Goal: Task Accomplishment & Management: Complete application form

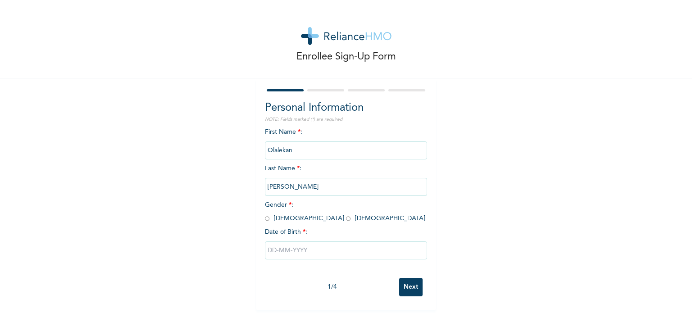
click at [265, 218] on input "radio" at bounding box center [267, 218] width 5 height 9
radio input "true"
click at [294, 253] on input "text" at bounding box center [346, 250] width 162 height 18
select select "9"
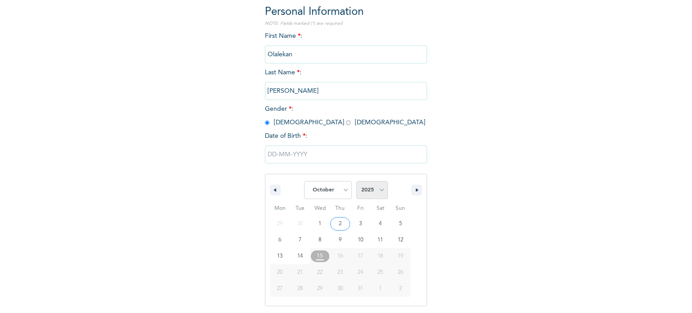
click at [375, 188] on select "2025 2024 2023 2022 2021 2020 2019 2018 2017 2016 2015 2014 2013 2012 2011 2010…" at bounding box center [372, 190] width 32 height 18
select select "1983"
click at [356, 181] on select "2025 2024 2023 2022 2021 2020 2019 2018 2017 2016 2015 2014 2013 2012 2011 2010…" at bounding box center [372, 190] width 32 height 18
click at [340, 191] on select "January February March April May June July August September October November De…" at bounding box center [328, 190] width 48 height 18
select select "0"
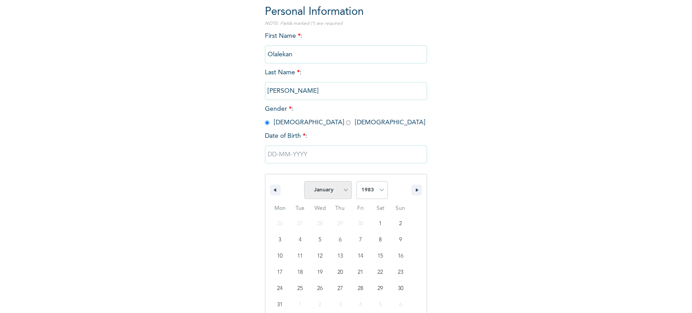
click at [304, 181] on select "January February March April May June July August September October November De…" at bounding box center [328, 190] width 48 height 18
type input "[DATE]"
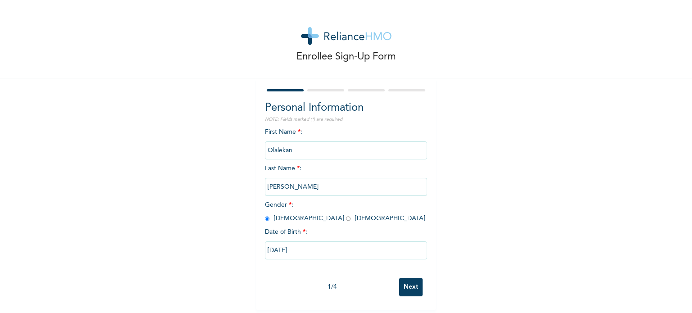
click at [409, 280] on input "Next" at bounding box center [410, 287] width 23 height 18
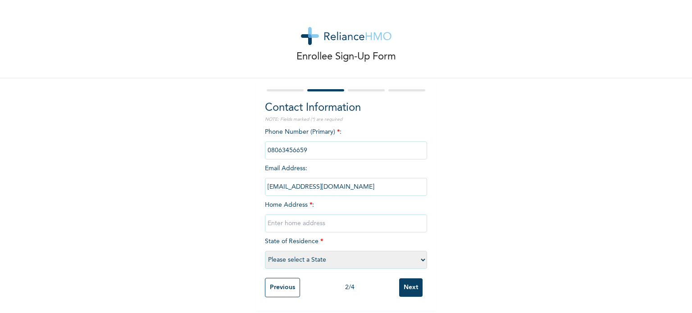
click at [419, 257] on select "Please select a State [PERSON_NAME] (FCT) [PERSON_NAME] Ibom [GEOGRAPHIC_DATA] …" at bounding box center [346, 260] width 162 height 18
select select "31"
click at [265, 251] on select "Please select a State [PERSON_NAME] (FCT) [PERSON_NAME] Ibom [GEOGRAPHIC_DATA] …" at bounding box center [346, 260] width 162 height 18
click at [343, 222] on input "text" at bounding box center [346, 223] width 162 height 18
type input "Oluyole estate"
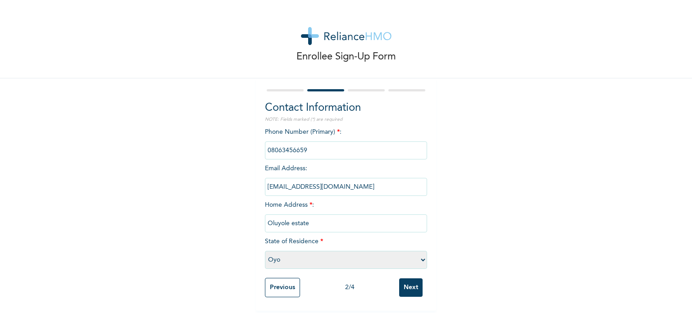
click at [406, 284] on input "Next" at bounding box center [410, 287] width 23 height 18
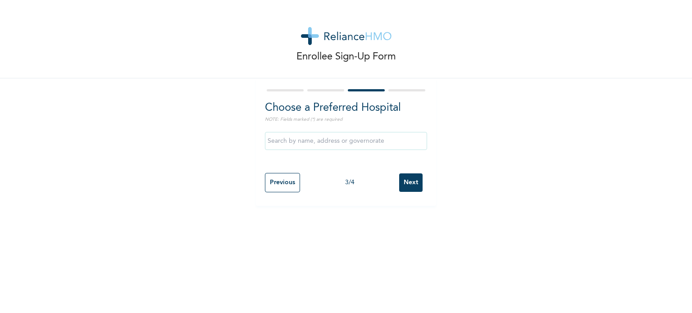
scroll to position [0, 0]
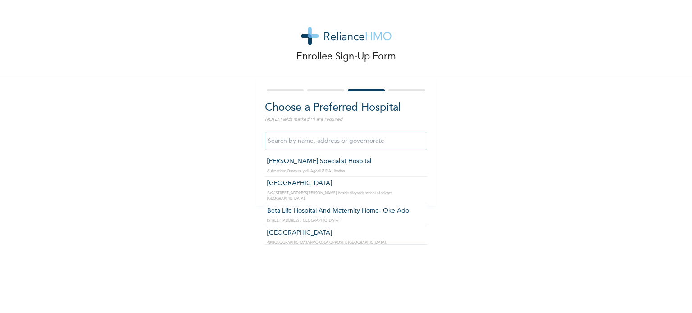
click at [313, 142] on input "text" at bounding box center [346, 141] width 162 height 18
click at [351, 139] on input "text" at bounding box center [346, 141] width 162 height 18
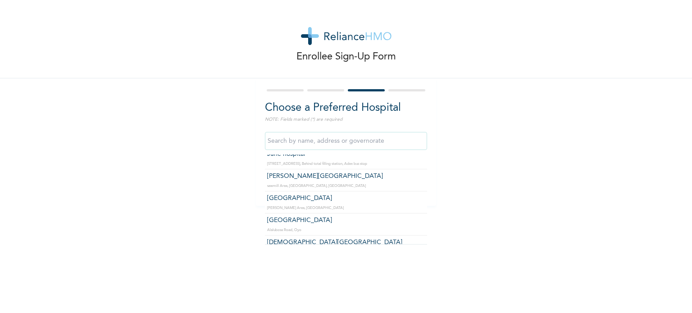
scroll to position [360, 0]
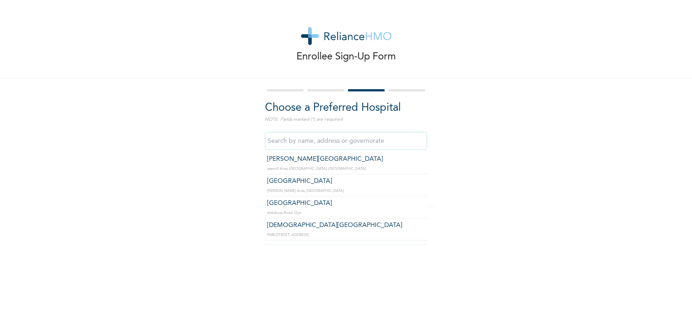
click at [335, 138] on input "text" at bounding box center [346, 141] width 162 height 18
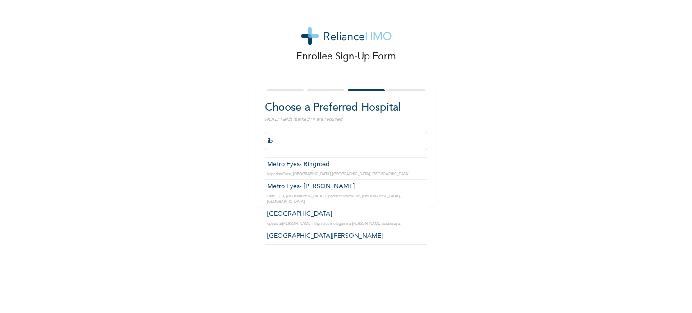
type input "i"
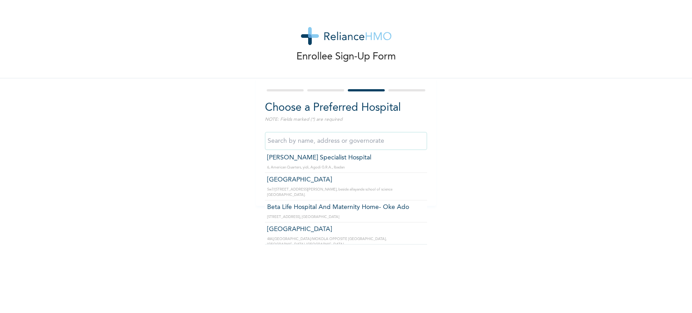
scroll to position [0, 0]
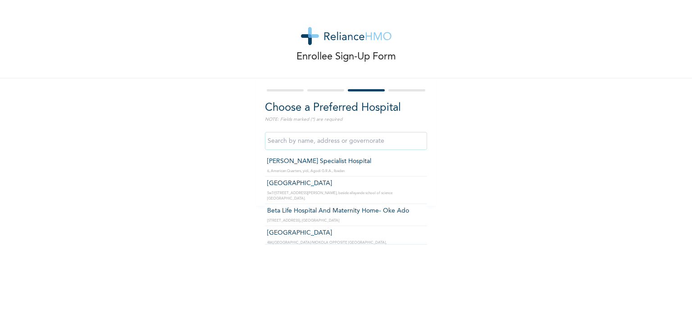
type input "[PERSON_NAME] Specialist Hospital"
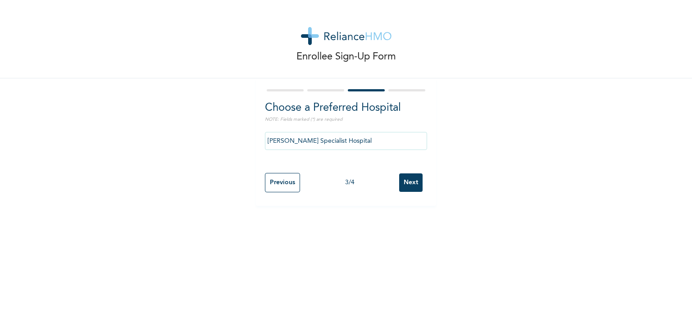
click at [411, 185] on input "Next" at bounding box center [410, 182] width 23 height 18
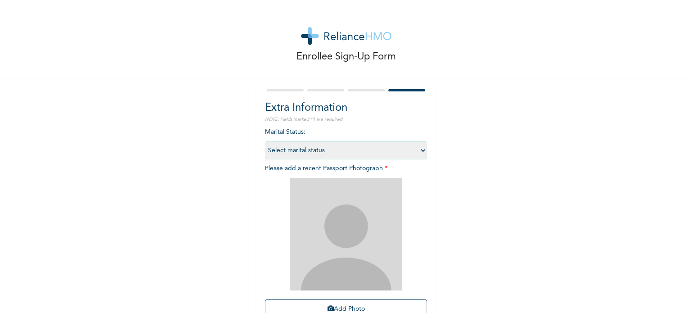
click at [420, 149] on select "Select marital status [DEMOGRAPHIC_DATA] Married [DEMOGRAPHIC_DATA] Widow/[DEMO…" at bounding box center [346, 150] width 162 height 18
select select "2"
click at [265, 141] on select "Select marital status [DEMOGRAPHIC_DATA] Married [DEMOGRAPHIC_DATA] Widow/[DEMO…" at bounding box center [346, 150] width 162 height 18
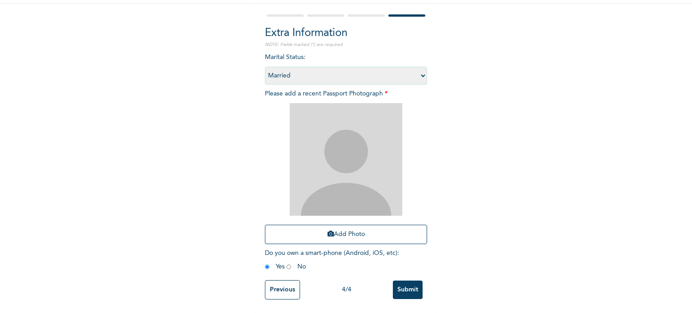
scroll to position [81, 0]
click at [340, 229] on button "Add Photo" at bounding box center [346, 234] width 162 height 19
click at [342, 225] on button "Add Photo" at bounding box center [346, 234] width 162 height 19
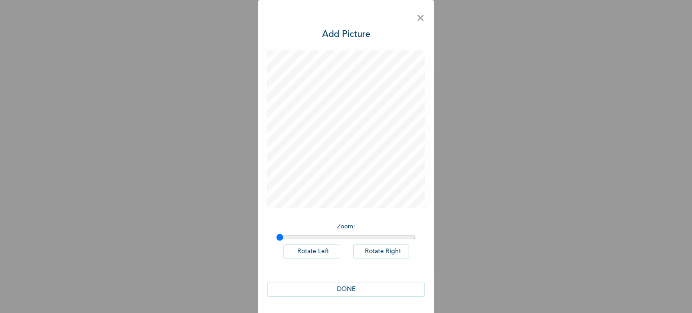
click at [369, 253] on button "Rotate Right" at bounding box center [381, 251] width 56 height 15
click at [350, 289] on button "DONE" at bounding box center [346, 289] width 158 height 15
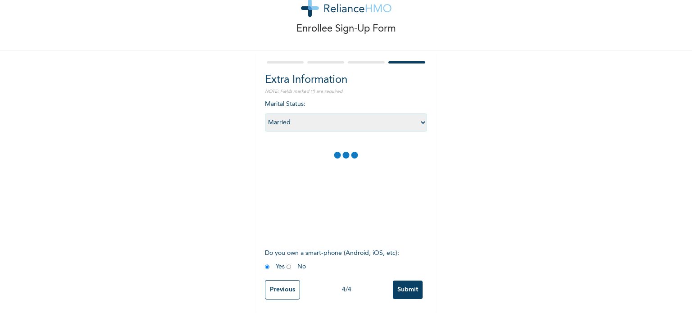
scroll to position [34, 0]
